Goal: Find specific page/section: Find specific page/section

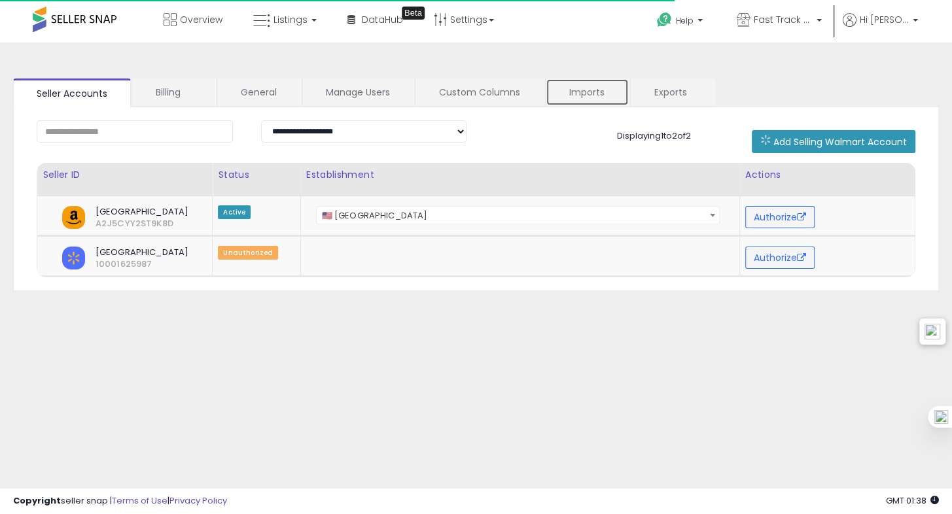
click at [578, 82] on link "Imports" at bounding box center [586, 91] width 83 height 27
click at [595, 92] on link "Imports" at bounding box center [586, 91] width 83 height 27
click at [607, 84] on link "Imports" at bounding box center [586, 91] width 83 height 27
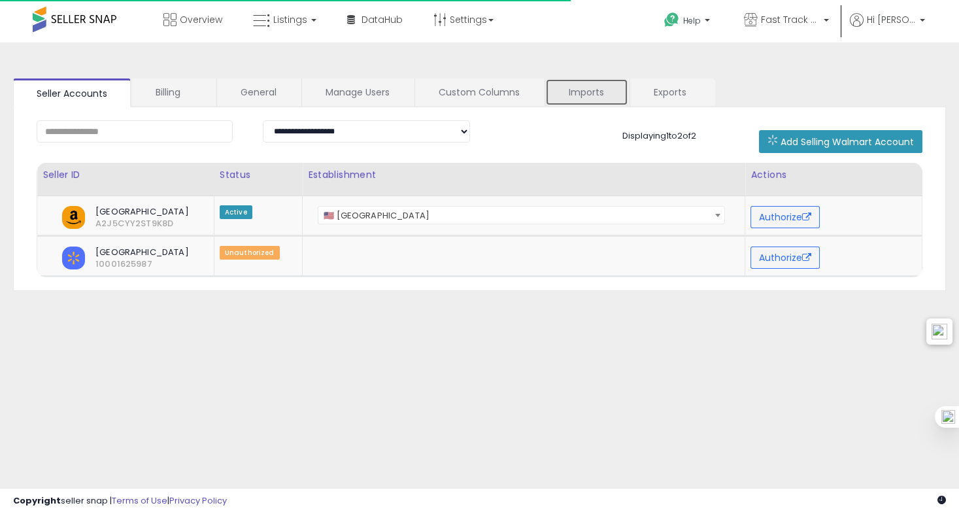
click at [585, 90] on link "Imports" at bounding box center [586, 91] width 83 height 27
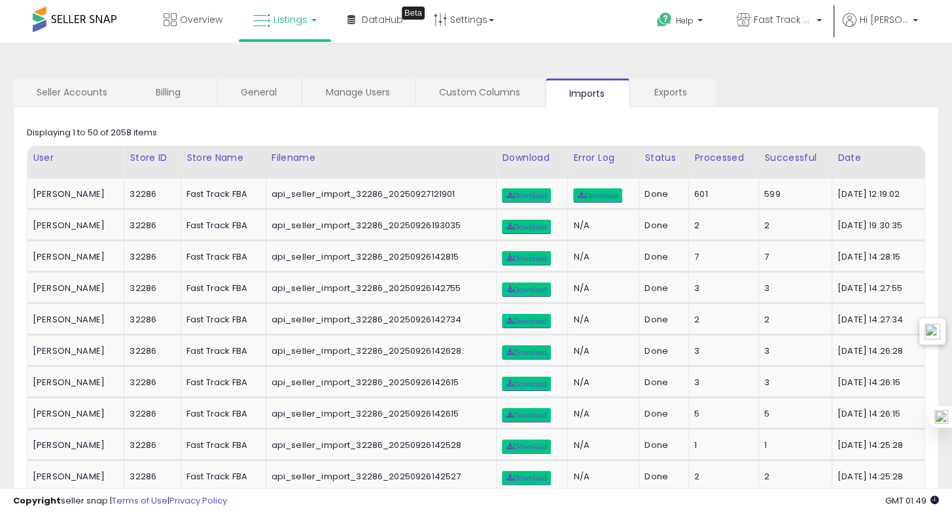
click at [303, 27] on link "Listings" at bounding box center [284, 19] width 83 height 39
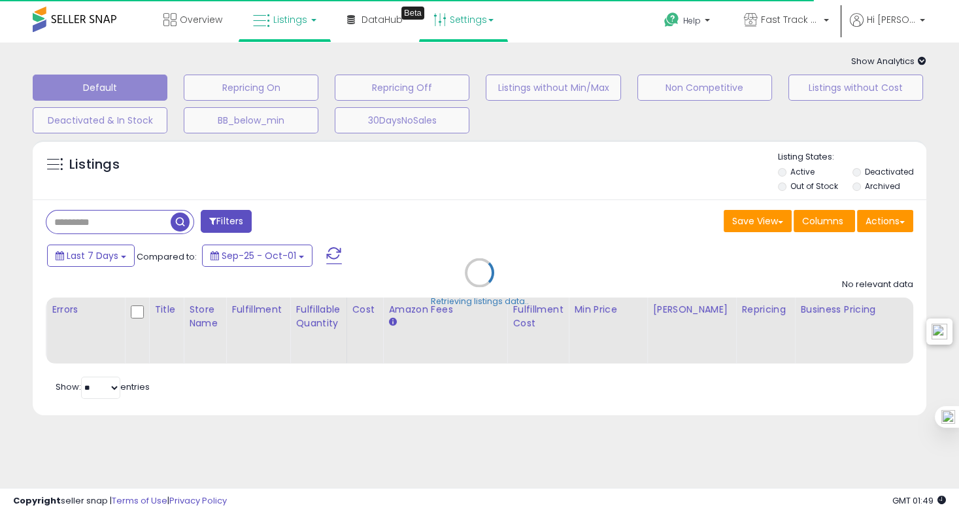
click at [449, 24] on link "Settings" at bounding box center [464, 19] width 80 height 39
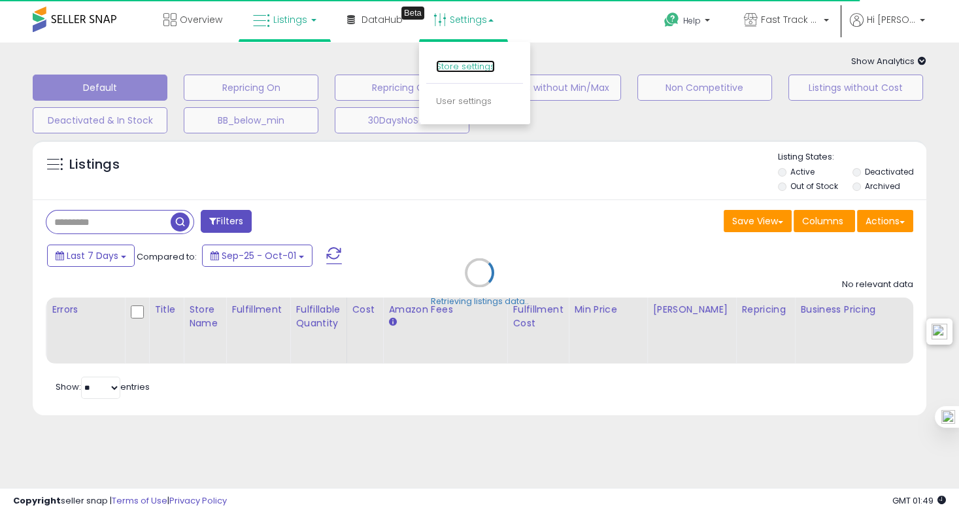
click at [443, 71] on link "Store settings" at bounding box center [465, 66] width 59 height 12
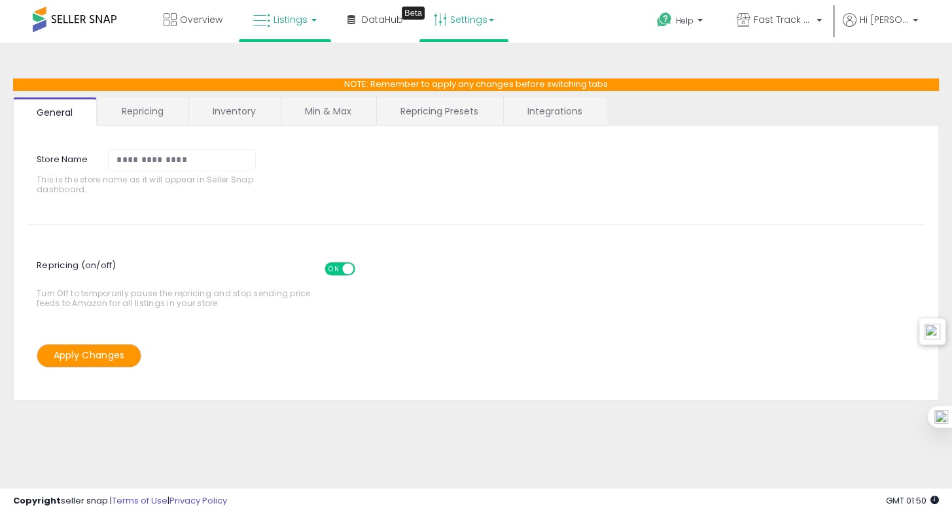
click at [273, 29] on link "Listings" at bounding box center [284, 19] width 83 height 39
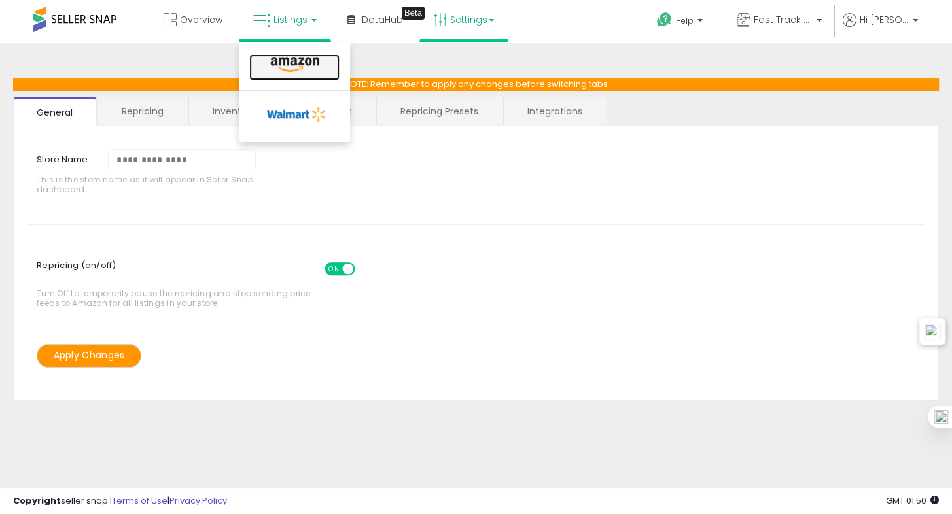
click at [283, 60] on icon at bounding box center [294, 64] width 57 height 17
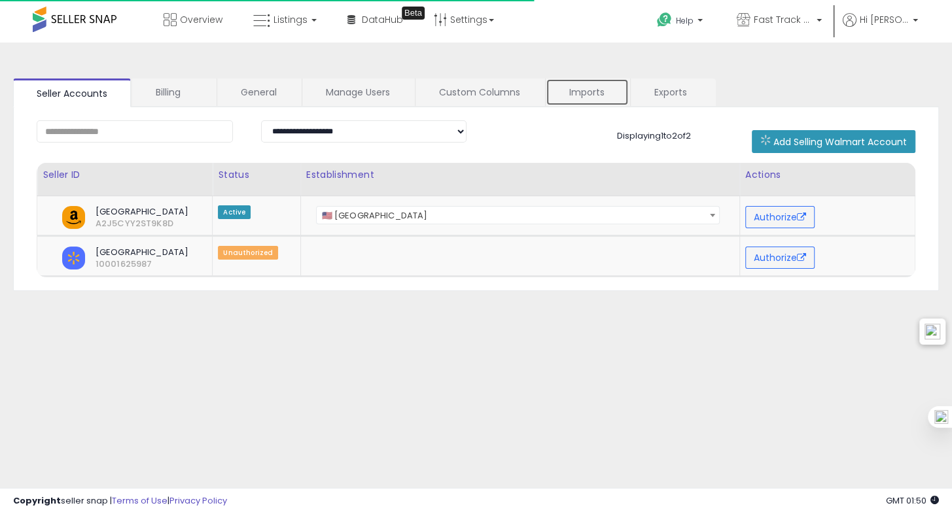
click at [593, 88] on link "Imports" at bounding box center [586, 91] width 83 height 27
click at [604, 101] on link "Imports" at bounding box center [586, 91] width 83 height 27
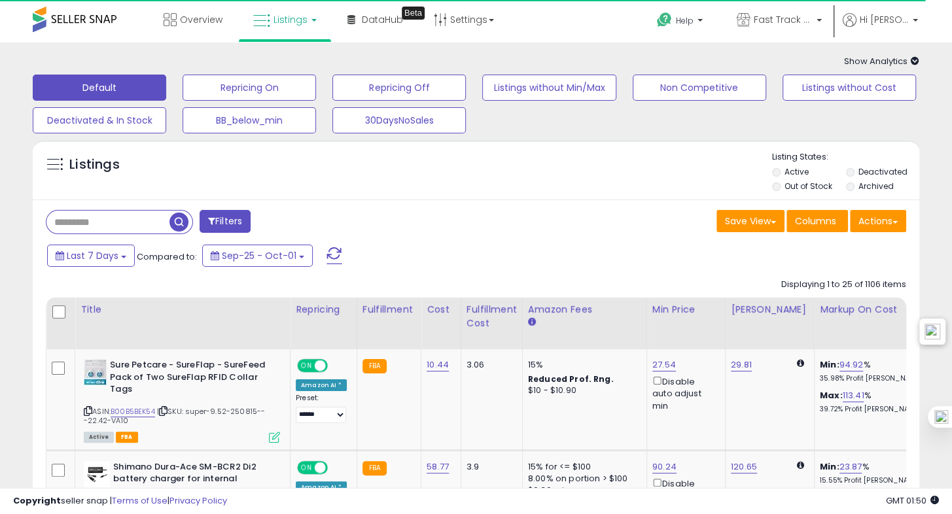
click at [114, 219] on input "text" at bounding box center [107, 222] width 123 height 23
paste input "**********"
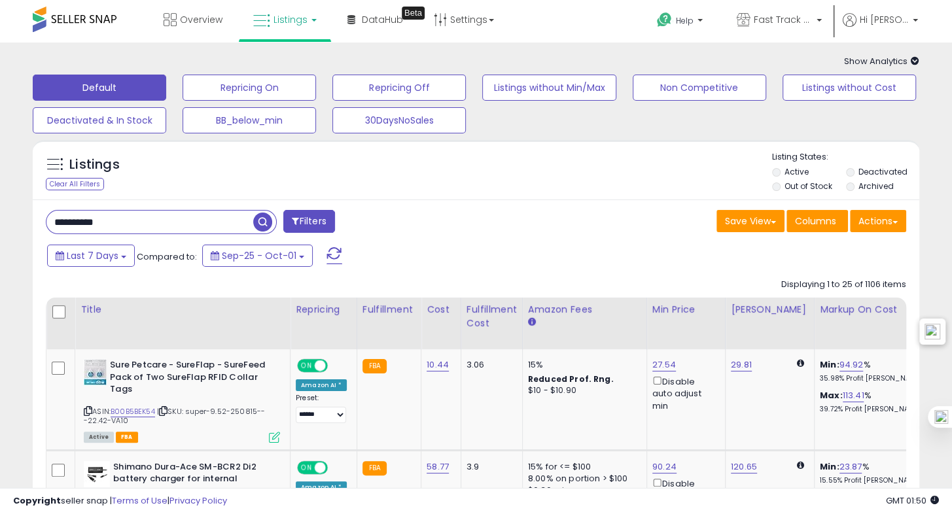
type input "**********"
click at [264, 222] on span "button" at bounding box center [262, 222] width 19 height 19
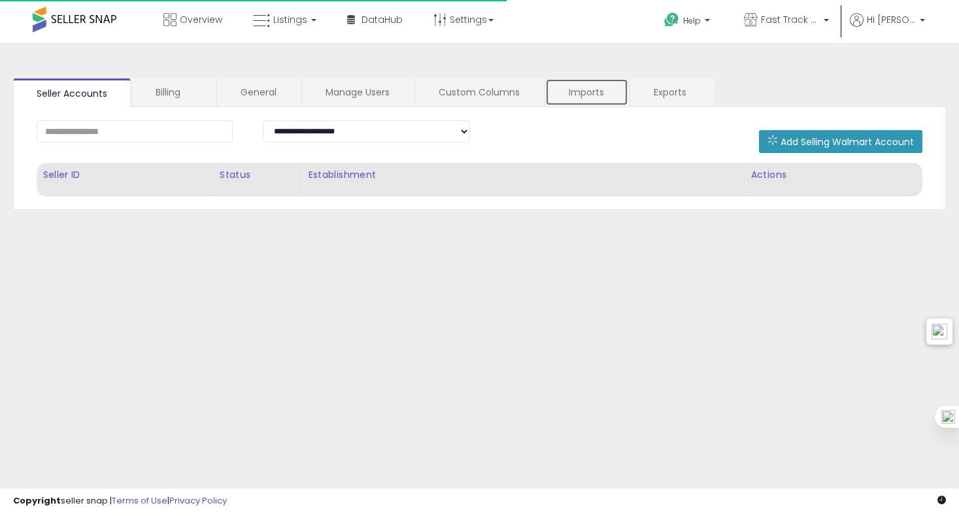
click at [566, 94] on link "Imports" at bounding box center [586, 91] width 83 height 27
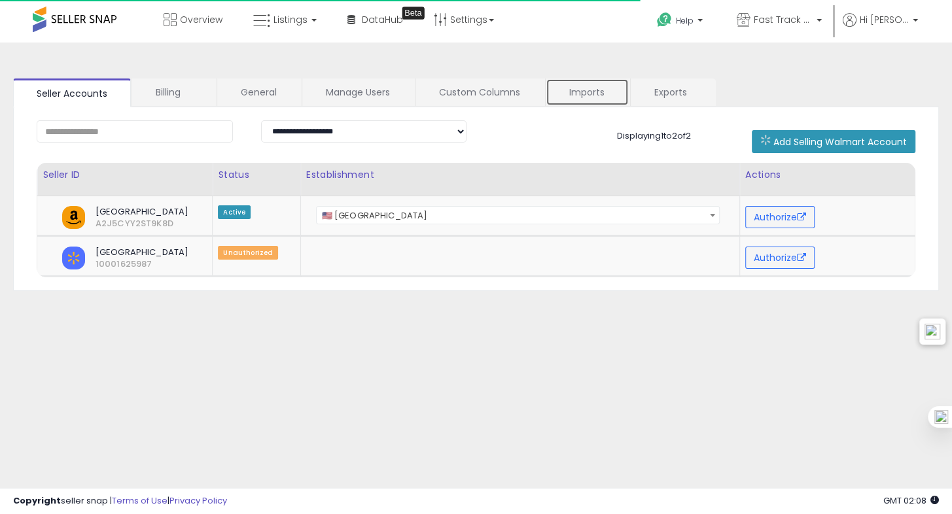
click at [580, 100] on link "Imports" at bounding box center [586, 91] width 83 height 27
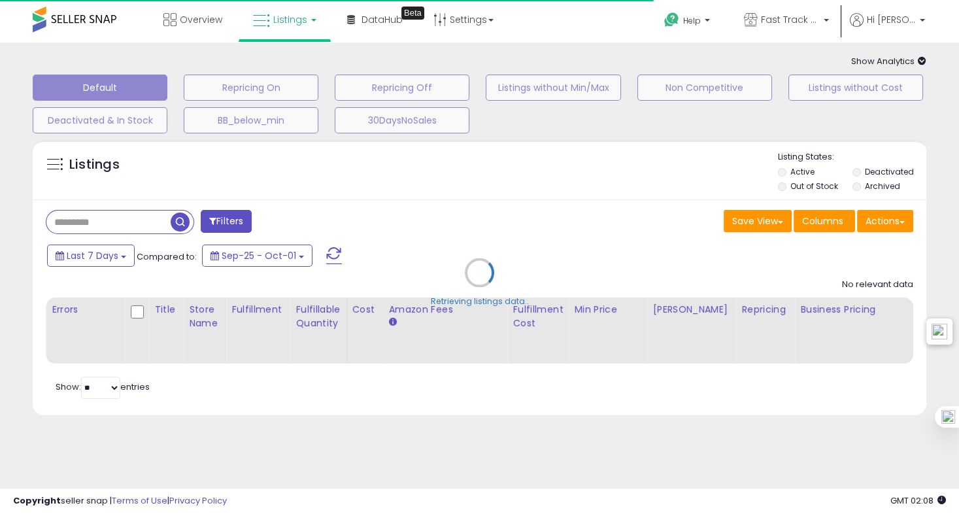
type input "**********"
